Goal: Information Seeking & Learning: Find contact information

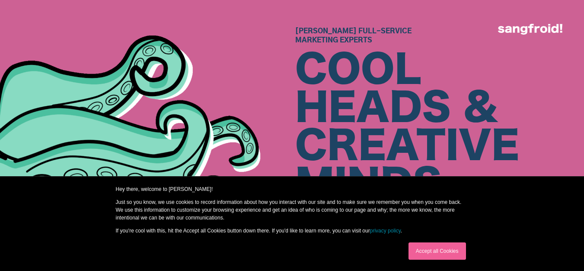
scroll to position [3801, 0]
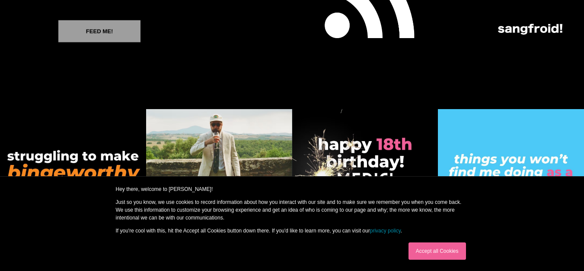
click at [427, 248] on link "Accept all Cookies" at bounding box center [436, 250] width 57 height 17
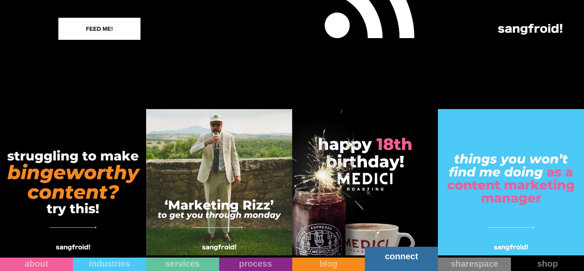
click at [408, 265] on link "connect" at bounding box center [401, 258] width 73 height 24
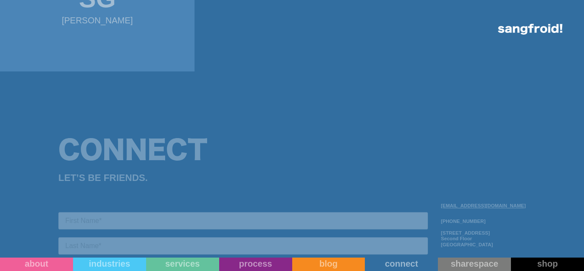
scroll to position [908, 0]
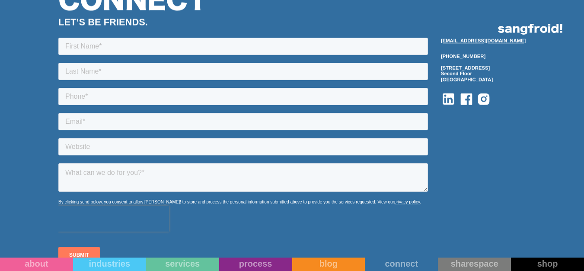
drag, startPoint x: 507, startPoint y: 73, endPoint x: 495, endPoint y: 59, distance: 19.0
click at [539, 103] on div "Connect LET’S BE FRIENDS. [EMAIL_ADDRESS][DOMAIN_NAME] [PHONE_NUMBER] [STREET_A…" at bounding box center [292, 136] width 584 height 347
drag, startPoint x: 501, startPoint y: 69, endPoint x: 541, endPoint y: 68, distance: 39.8
click at [541, 87] on div "Connect LET’S BE FRIENDS. [EMAIL_ADDRESS][DOMAIN_NAME] [PHONE_NUMBER] [STREET_A…" at bounding box center [292, 136] width 584 height 347
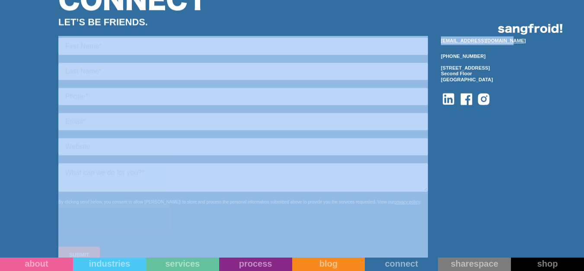
drag, startPoint x: 508, startPoint y: 66, endPoint x: 464, endPoint y: 69, distance: 44.2
click at [462, 69] on div "Connect LET’S BE FRIENDS. [EMAIL_ADDRESS][DOMAIN_NAME] [PHONE_NUMBER] [STREET_A…" at bounding box center [292, 136] width 584 height 347
copy div "[EMAIL_ADDRESS][DOMAIN_NAME]"
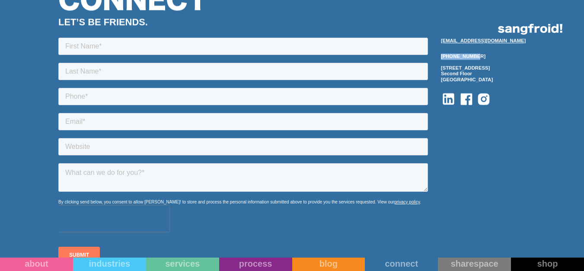
drag, startPoint x: 498, startPoint y: 83, endPoint x: 465, endPoint y: 86, distance: 32.6
click at [465, 83] on div "[PHONE_NUMBER] [STREET_ADDRESS]" at bounding box center [483, 68] width 85 height 29
copy div "[PHONE_NUMBER]"
drag, startPoint x: 514, startPoint y: 108, endPoint x: 466, endPoint y: 99, distance: 48.5
click at [466, 83] on div "[PHONE_NUMBER] [STREET_ADDRESS]" at bounding box center [483, 68] width 85 height 29
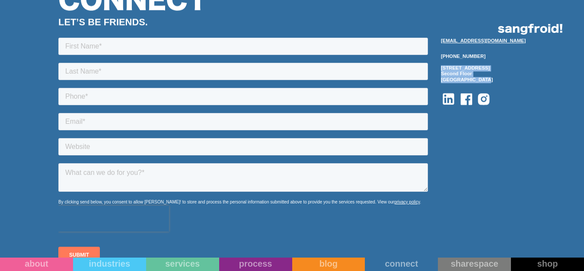
copy div "[STREET_ADDRESS]"
